Goal: Task Accomplishment & Management: Manage account settings

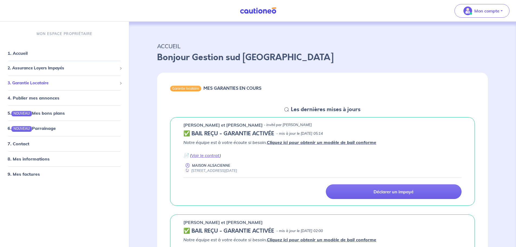
click at [44, 85] on span "3. Garantie Locataire" at bounding box center [63, 83] width 110 height 6
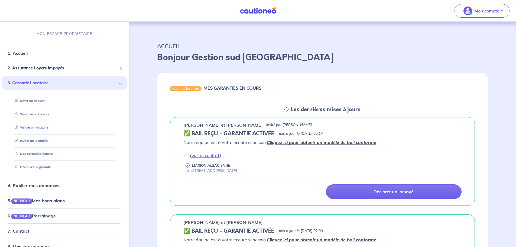
click at [37, 126] on link "Valider un locataire" at bounding box center [31, 127] width 36 height 4
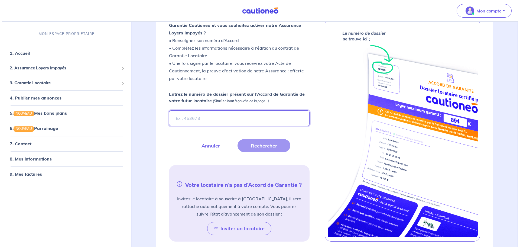
scroll to position [111, 0]
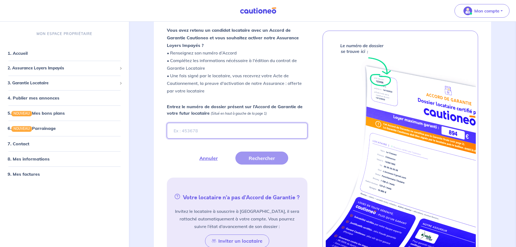
click at [208, 134] on input "Entrez le numéro de dossier présent sur l’Accord de Garantie de votre futur loc…" at bounding box center [237, 131] width 140 height 16
click at [265, 157] on button "Rechercher" at bounding box center [262, 158] width 53 height 13
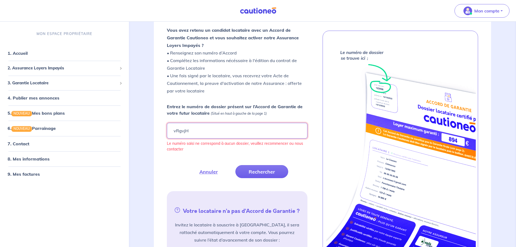
click at [181, 130] on input "vRgvjH" at bounding box center [237, 131] width 140 height 16
type input "vRqvjH"
click at [266, 173] on button "Rechercher" at bounding box center [262, 171] width 53 height 13
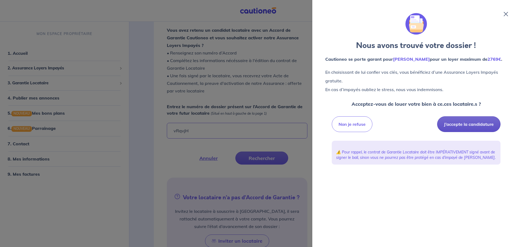
click at [468, 124] on button "J’accepte la candidature" at bounding box center [468, 124] width 63 height 16
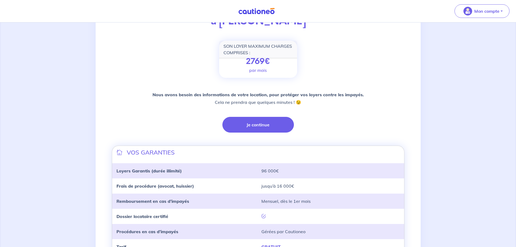
scroll to position [81, 0]
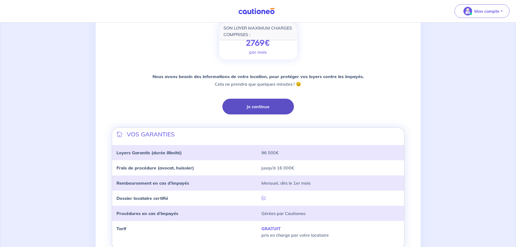
click at [258, 105] on button "Je continue" at bounding box center [259, 107] width 72 height 16
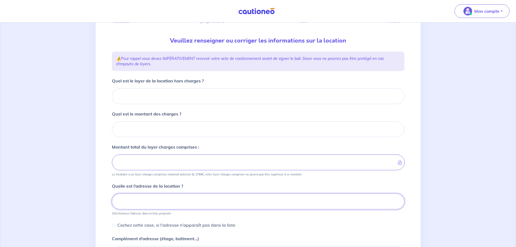
scroll to position [41, 0]
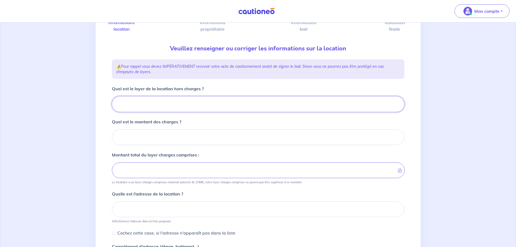
click at [200, 104] on input "Quel est le loyer de la location hors charges ?" at bounding box center [258, 104] width 293 height 16
type input "98"
type input "980"
click at [237, 142] on input "Quel est le montant des charges ?" at bounding box center [258, 137] width 293 height 16
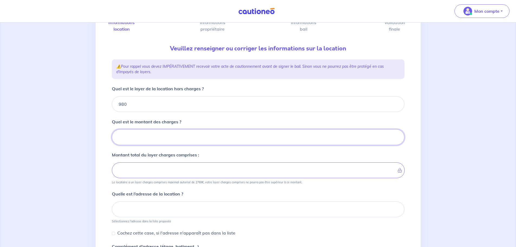
type input "0"
type input "980"
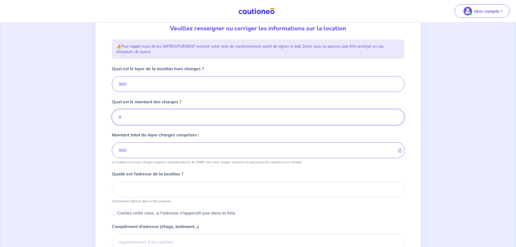
scroll to position [95, 0]
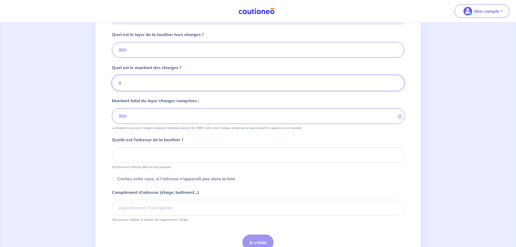
type input "0"
click at [127, 153] on input at bounding box center [258, 155] width 293 height 16
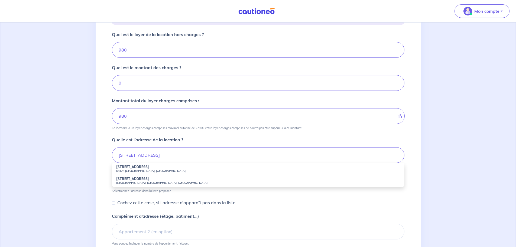
click at [137, 170] on small "68128 Rosenau, France" at bounding box center [258, 171] width 284 height 4
type input "11a Rue des Landes, 68128 Rosenau, France"
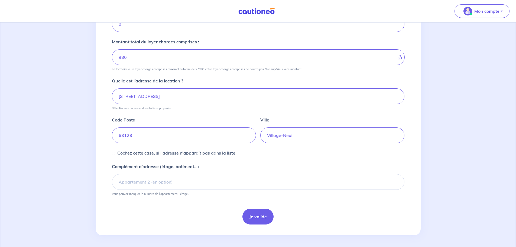
scroll to position [156, 0]
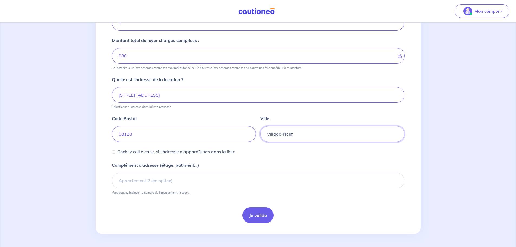
drag, startPoint x: 334, startPoint y: 127, endPoint x: 256, endPoint y: 133, distance: 78.6
click at [257, 133] on div "Code Postal 68128 Ville Village-Neuf" at bounding box center [258, 125] width 293 height 33
type input "ROSENAU"
click at [279, 153] on div "Cochez cette case, si l'adresse n'apparaît pas dans la liste" at bounding box center [258, 151] width 293 height 7
click at [150, 138] on input "68128" at bounding box center [184, 134] width 144 height 16
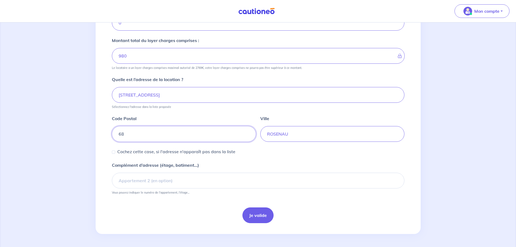
type input "6"
type input "68128"
click at [303, 133] on input "ROSENAU" at bounding box center [332, 134] width 144 height 16
drag, startPoint x: 221, startPoint y: 97, endPoint x: 162, endPoint y: 97, distance: 59.4
click at [162, 97] on input "11a Rue des Landes, 68128 Rosenau, France" at bounding box center [258, 95] width 293 height 16
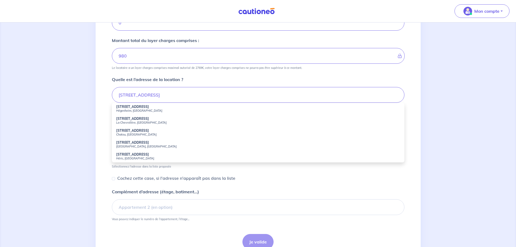
click at [108, 86] on div "1 2 3 4 Informations location Informations propriétaire Informations bail Valid…" at bounding box center [258, 70] width 325 height 381
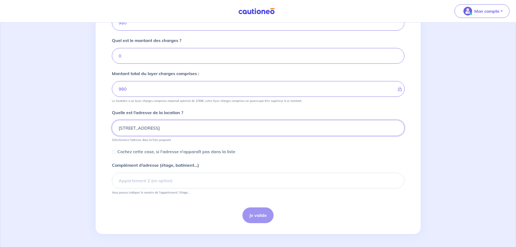
click at [172, 130] on div "11a Rue des Landes" at bounding box center [258, 128] width 293 height 16
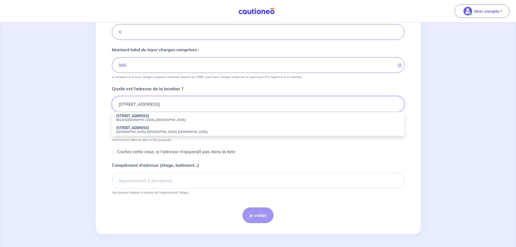
scroll to position [146, 0]
click at [130, 118] on small "68128 Rosenau, France" at bounding box center [258, 120] width 284 height 4
type input "11a Rue des Landes, 68128 Rosenau, France"
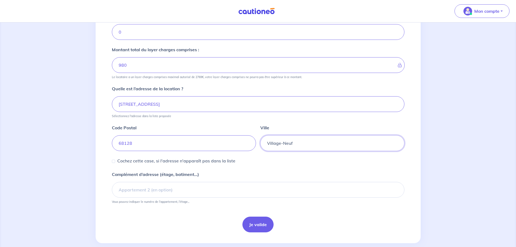
drag, startPoint x: 303, startPoint y: 146, endPoint x: 257, endPoint y: 149, distance: 46.4
click at [257, 149] on div "Code Postal 68128 Ville Village-Neuf" at bounding box center [258, 134] width 293 height 33
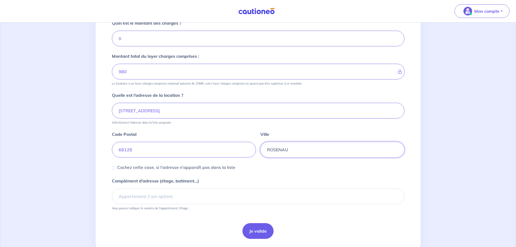
scroll to position [156, 0]
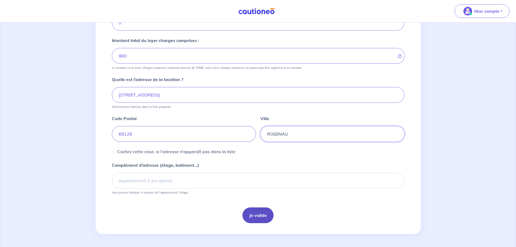
type input "ROSENAU"
click at [268, 216] on button "Je valide" at bounding box center [258, 215] width 31 height 16
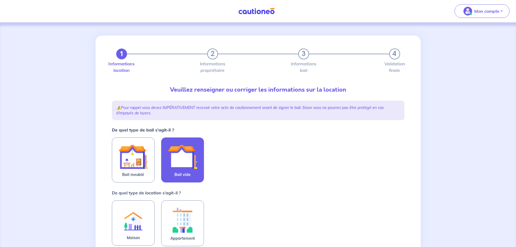
click at [186, 168] on img at bounding box center [182, 156] width 29 height 29
click at [0, 0] on input "Bail vide" at bounding box center [0, 0] width 0 height 0
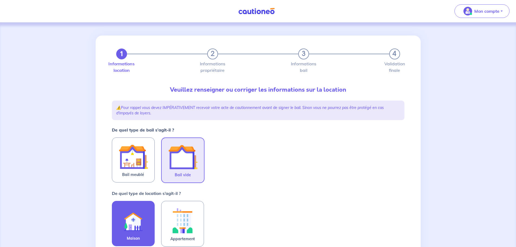
click at [124, 208] on img at bounding box center [133, 220] width 29 height 30
click at [0, 0] on input "Maison" at bounding box center [0, 0] width 0 height 0
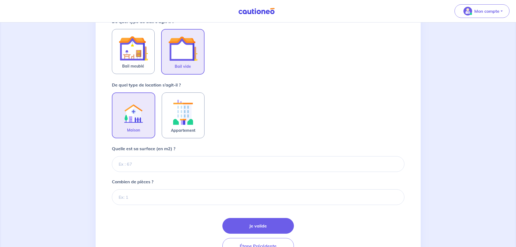
scroll to position [139, 0]
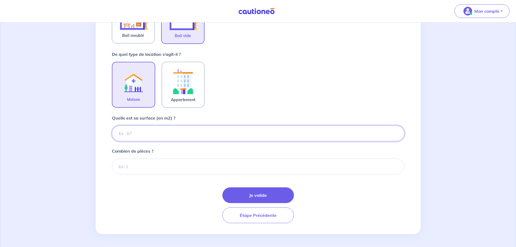
click at [165, 127] on input "Quelle est sa surface (en m2) ?" at bounding box center [258, 133] width 293 height 16
type input "90"
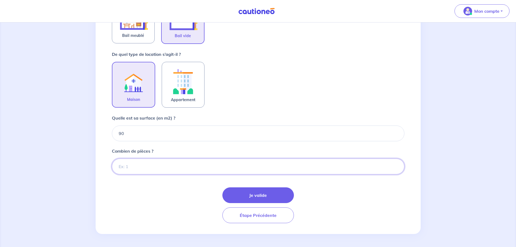
click at [159, 164] on input "Combien de pièces ?" at bounding box center [258, 167] width 293 height 16
type input "4"
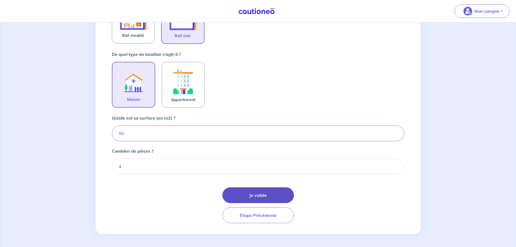
click at [266, 196] on button "Je valide" at bounding box center [259, 195] width 72 height 16
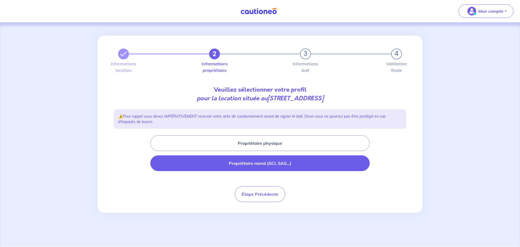
click at [258, 163] on button "Propriétaire moral (SCI, SAS...)" at bounding box center [260, 163] width 220 height 16
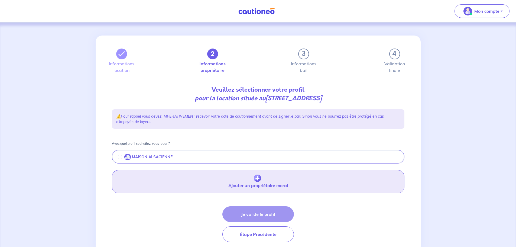
click at [236, 182] on button "Ajouter un propriétaire moral" at bounding box center [258, 181] width 293 height 23
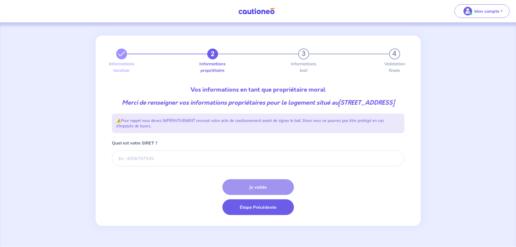
click at [255, 215] on button "Étape Précédente" at bounding box center [259, 207] width 72 height 16
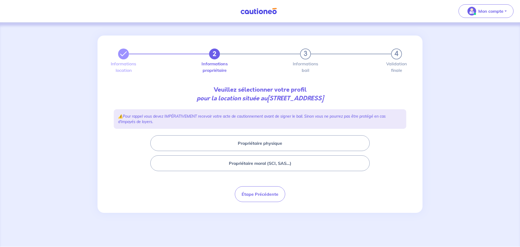
click at [277, 146] on button "Propriétaire physique" at bounding box center [260, 143] width 220 height 16
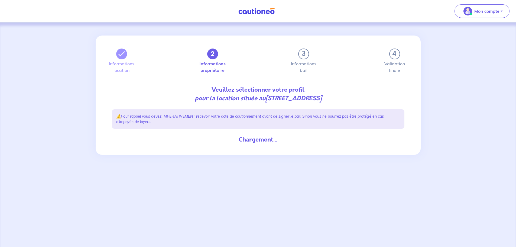
select select "FR"
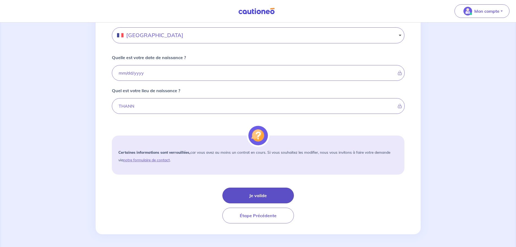
scroll to position [355, 0]
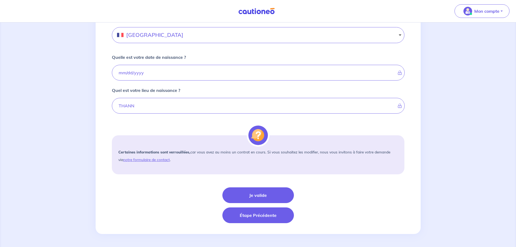
click at [257, 215] on button "Étape Précédente" at bounding box center [259, 215] width 72 height 16
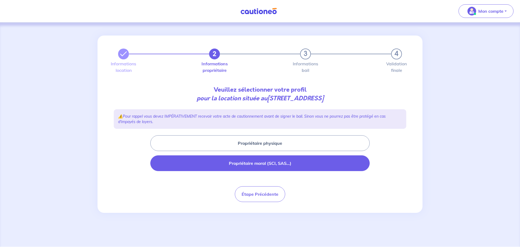
click at [243, 166] on button "Propriétaire moral (SCI, SAS...)" at bounding box center [260, 163] width 220 height 16
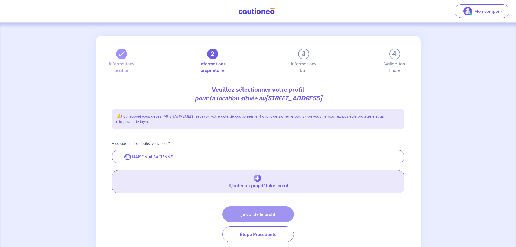
click at [256, 182] on img "button" at bounding box center [257, 179] width 7 height 8
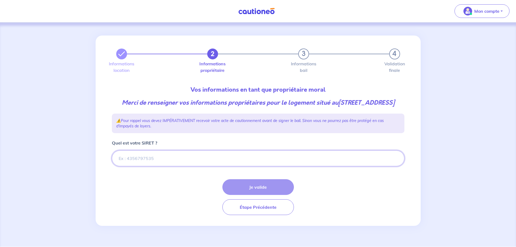
paste input "794 082 461 00011"
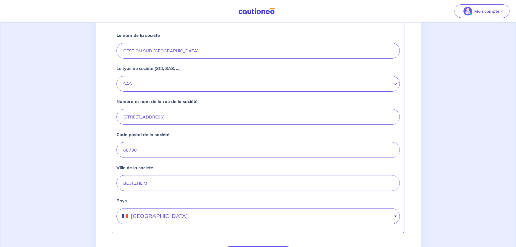
scroll to position [136, 0]
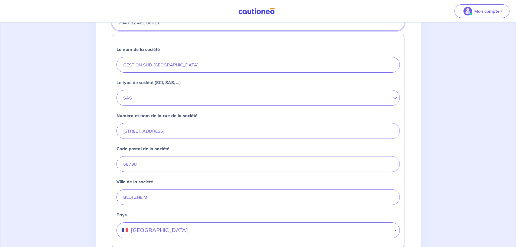
type input "794 082 461 00011"
drag, startPoint x: 219, startPoint y: 140, endPoint x: 66, endPoint y: 139, distance: 152.6
click at [68, 140] on div "2 3 4 Informations location Informations propriétaire Informations bail Validat…" at bounding box center [258, 103] width 516 height 433
type input "12 Rue de Sausheim"
drag, startPoint x: 152, startPoint y: 171, endPoint x: 112, endPoint y: 153, distance: 43.2
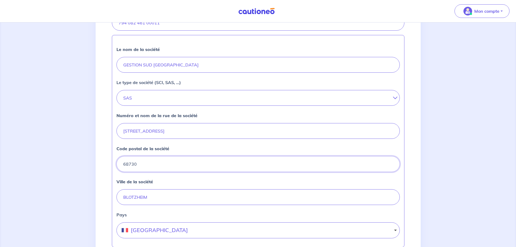
click at [108, 169] on div "2 3 4 Informations location Informations propriétaire Informations bail Validat…" at bounding box center [258, 103] width 325 height 407
type input "68110"
click at [222, 205] on input "BLOTZHEIM" at bounding box center [259, 197] width 284 height 16
drag, startPoint x: 198, startPoint y: 207, endPoint x: 90, endPoint y: 205, distance: 107.9
click at [90, 205] on div "2 3 4 Informations location Informations propriétaire Informations bail Validat…" at bounding box center [258, 103] width 516 height 433
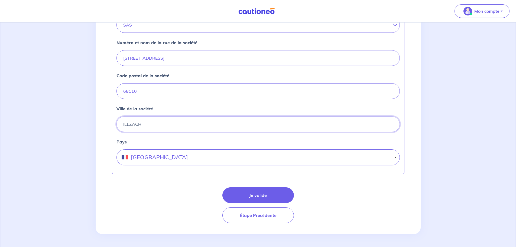
scroll to position [217, 0]
type input "ILLZACH"
click at [247, 194] on button "Je valide" at bounding box center [259, 195] width 72 height 16
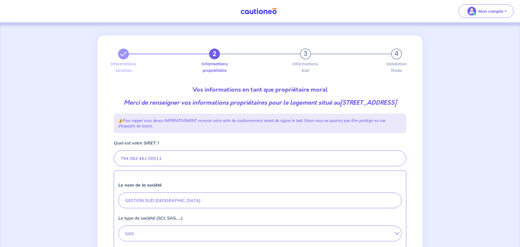
select select "FR"
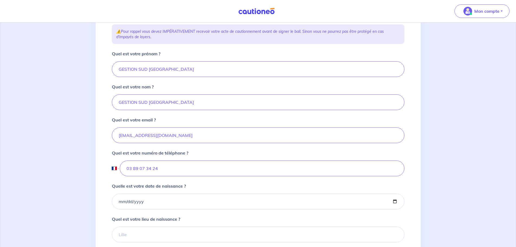
scroll to position [81, 0]
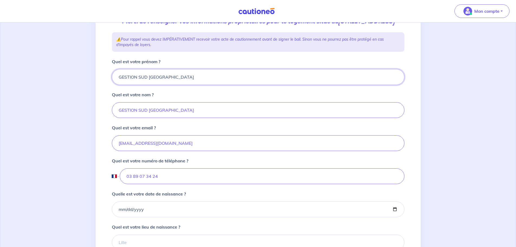
click at [184, 85] on input "GESTION SUD ALSACE" at bounding box center [258, 77] width 293 height 16
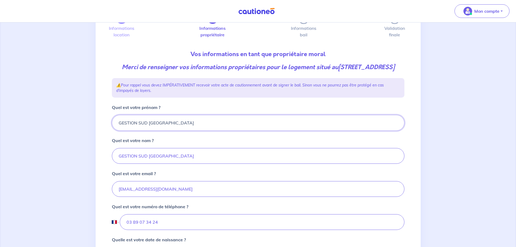
scroll to position [0, 0]
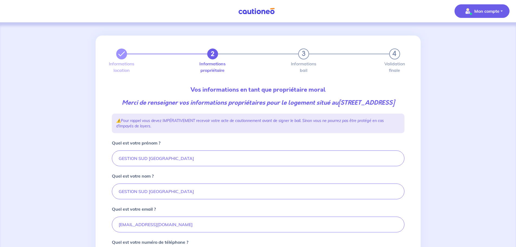
click at [493, 14] on span "Mon compte" at bounding box center [481, 11] width 38 height 9
click at [478, 35] on link "Mes informations" at bounding box center [477, 34] width 44 height 9
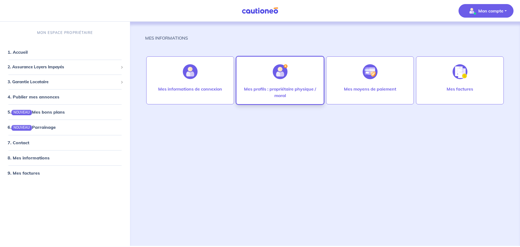
click at [296, 85] on div "Mes profils : propriétaire physique / moral" at bounding box center [280, 80] width 88 height 48
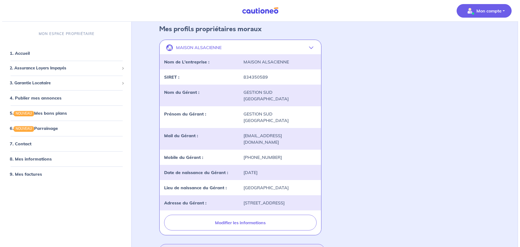
scroll to position [239, 0]
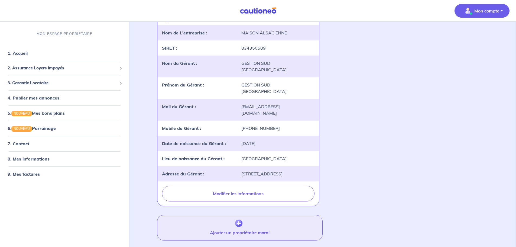
click at [268, 215] on button "Ajouter un propriétaire moral" at bounding box center [239, 227] width 165 height 25
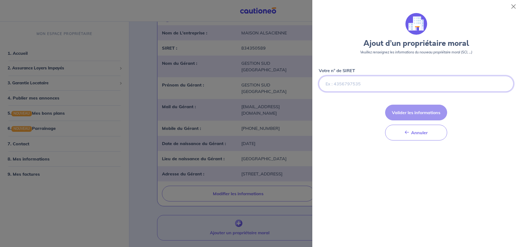
paste input "794 082 461 00011"
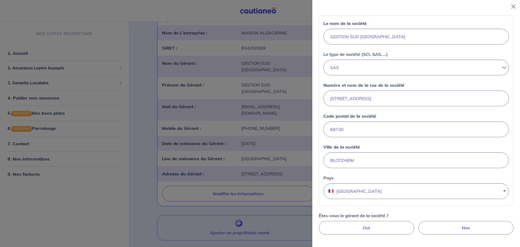
scroll to position [108, 0]
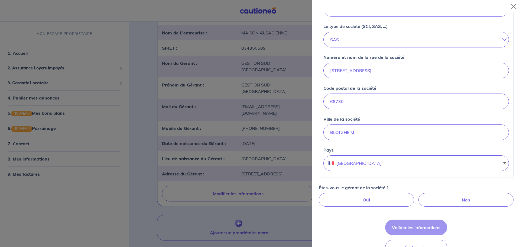
type input "794 082 461 00011"
drag, startPoint x: 427, startPoint y: 73, endPoint x: 292, endPoint y: 75, distance: 135.0
click at [292, 75] on body "Mon compte MON ESPACE PROPRIÉTAIRE 1. Accueil 2. Assurance Loyers Impayés Sousc…" at bounding box center [260, 14] width 520 height 506
type input "12 Rue de Sausheim"
drag, startPoint x: 360, startPoint y: 105, endPoint x: 306, endPoint y: 105, distance: 53.9
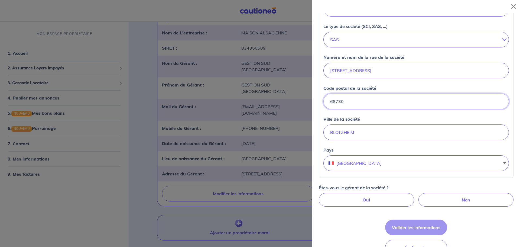
click at [306, 105] on body "Mon compte MON ESPACE PROPRIÉTAIRE 1. Accueil 2. Assurance Loyers Impayés Sousc…" at bounding box center [260, 14] width 520 height 506
type input "68110"
click at [413, 133] on input "BLOTZHEIM" at bounding box center [417, 132] width 186 height 16
drag, startPoint x: 411, startPoint y: 133, endPoint x: 316, endPoint y: 130, distance: 95.2
click at [315, 131] on div "Ajout d’un propriétaire moral Veuillez renseignez les informations du nouveau p…" at bounding box center [417, 130] width 208 height 234
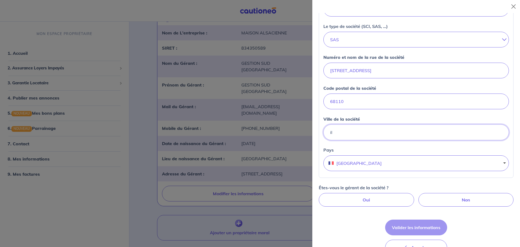
type input "i"
type input "ILLZACH"
click at [406, 188] on div "Êtes-vous le gérant de la société ? Oui Non" at bounding box center [416, 195] width 195 height 22
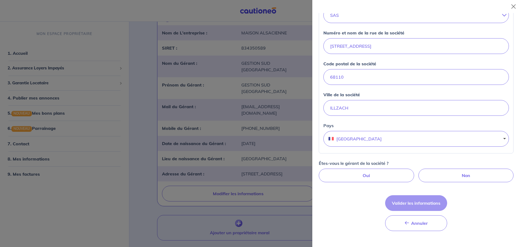
scroll to position [136, 0]
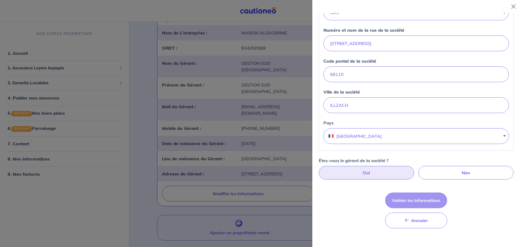
click at [353, 173] on label "Oui" at bounding box center [366, 173] width 95 height 14
radio input "true"
select select "FR"
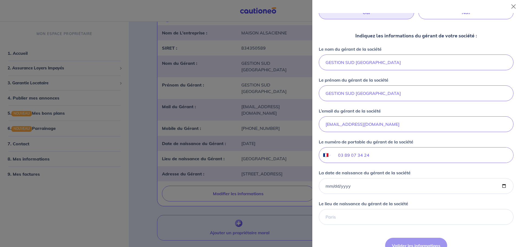
scroll to position [298, 0]
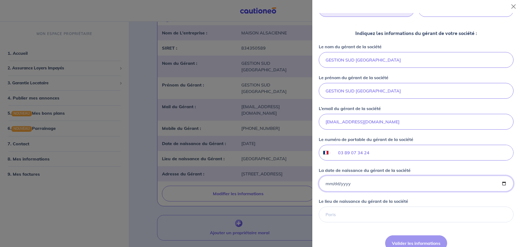
click at [336, 188] on input "La date de naissance du gérant de la société" at bounding box center [416, 184] width 195 height 16
type input "1978-04-05"
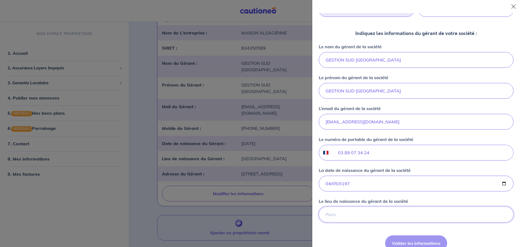
click at [368, 216] on input "Le lieu de naissance du gérant de la société" at bounding box center [416, 215] width 195 height 16
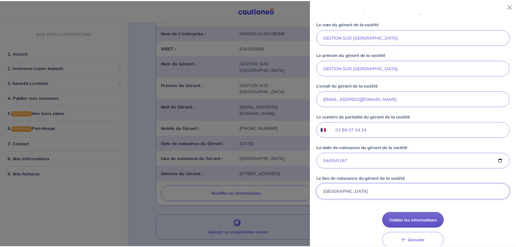
scroll to position [370, 0]
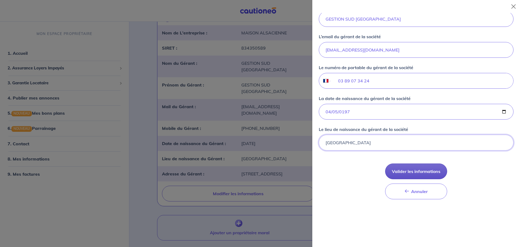
type input "ANGERS"
click at [421, 174] on button "Valider les informations" at bounding box center [416, 171] width 62 height 16
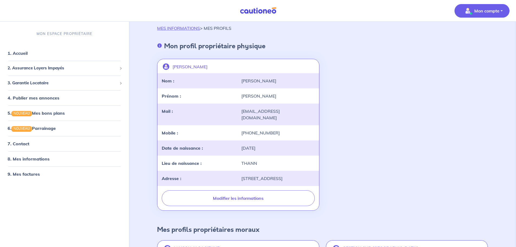
scroll to position [81, 0]
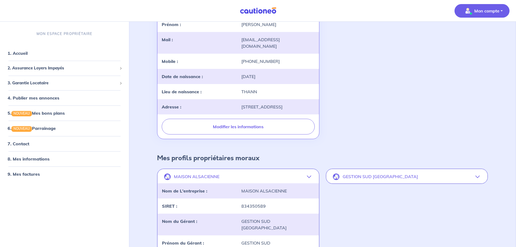
click at [475, 171] on button "GESTION SUD ALSACE" at bounding box center [407, 176] width 161 height 13
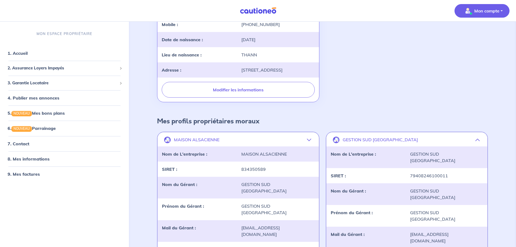
scroll to position [217, 0]
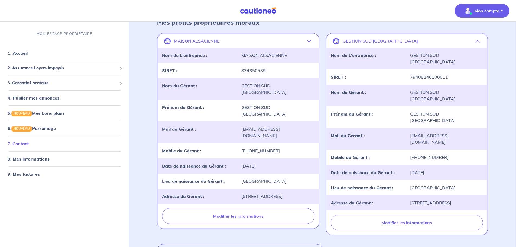
click at [20, 144] on link "7. Contact" at bounding box center [18, 143] width 21 height 5
